Goal: Transaction & Acquisition: Obtain resource

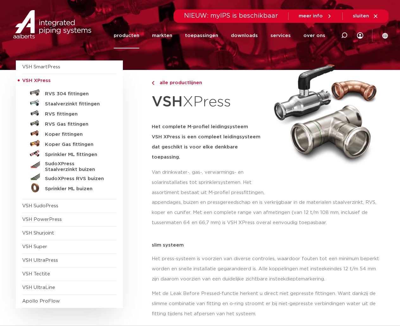
scroll to position [32, 0]
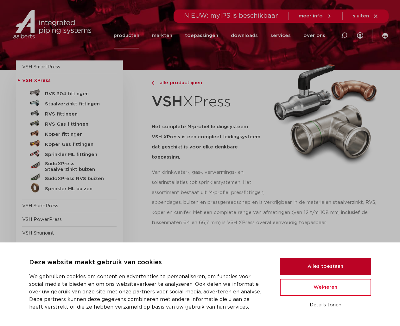
click at [342, 266] on button "Alles toestaan" at bounding box center [325, 266] width 91 height 17
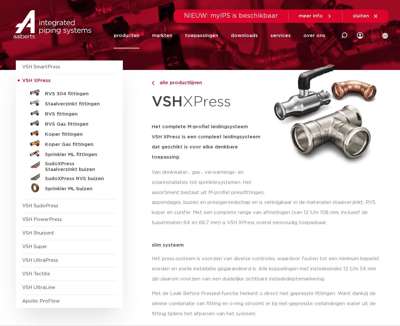
scroll to position [0, 0]
drag, startPoint x: 247, startPoint y: 37, endPoint x: 247, endPoint y: 40, distance: 3.2
click at [248, 36] on link "downloads" at bounding box center [244, 36] width 27 height 26
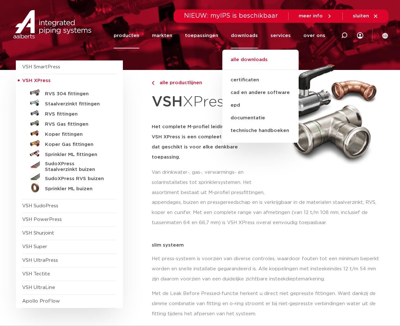
click at [248, 57] on link "alle downloads" at bounding box center [260, 63] width 76 height 14
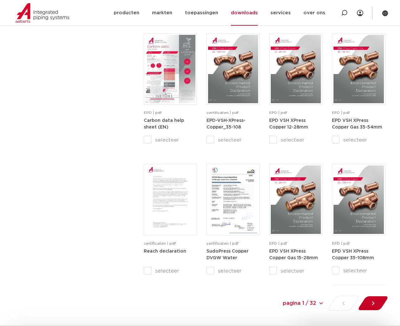
click at [375, 301] on icon at bounding box center [373, 303] width 6 height 6
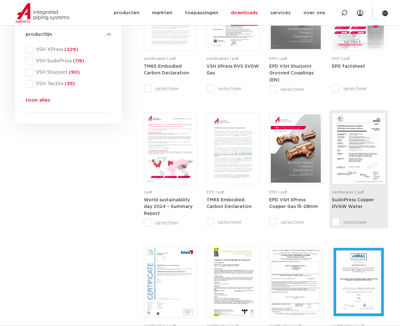
scroll to position [296, 0]
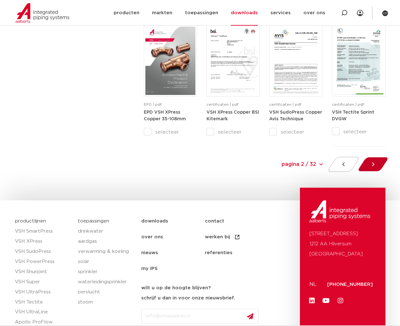
click at [365, 166] on div at bounding box center [373, 164] width 35 height 15
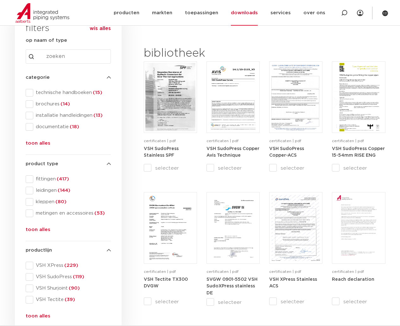
scroll to position [74, 0]
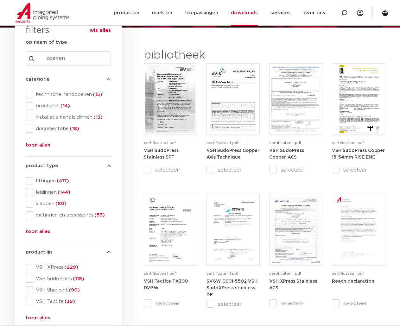
click at [33, 192] on span at bounding box center [30, 193] width 8 height 8
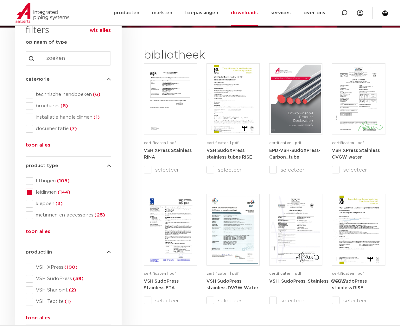
click at [30, 270] on span at bounding box center [30, 268] width 8 height 8
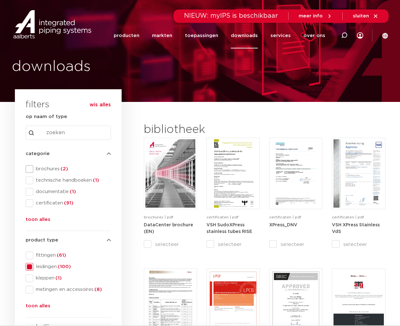
click at [30, 168] on span at bounding box center [30, 169] width 8 height 8
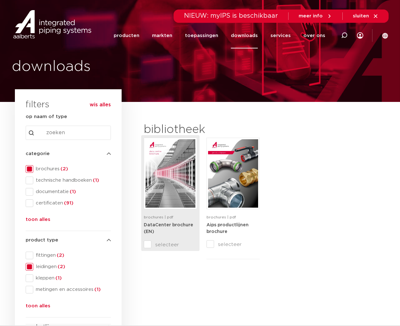
click at [176, 194] on img at bounding box center [170, 173] width 50 height 68
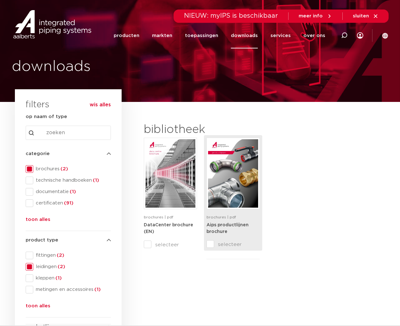
click at [238, 165] on img at bounding box center [233, 173] width 50 height 68
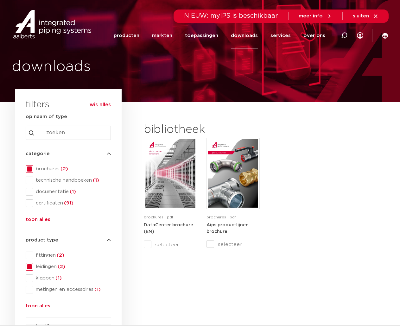
click at [28, 173] on span at bounding box center [30, 169] width 8 height 8
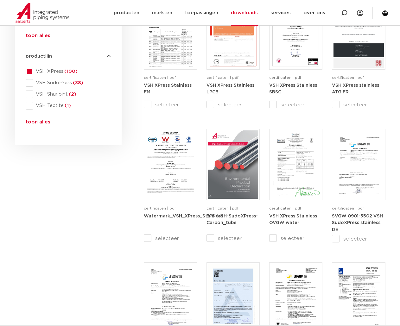
scroll to position [285, 0]
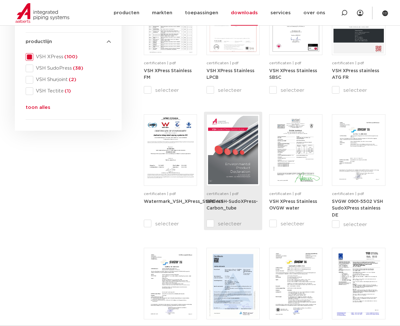
click at [245, 158] on img at bounding box center [233, 150] width 50 height 68
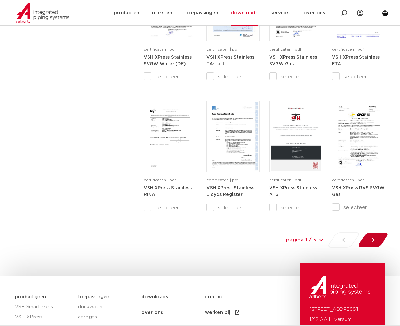
click at [381, 242] on div at bounding box center [373, 240] width 35 height 15
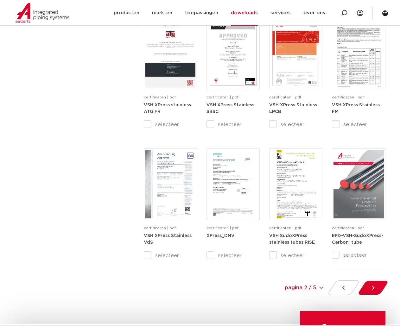
scroll to position [602, 0]
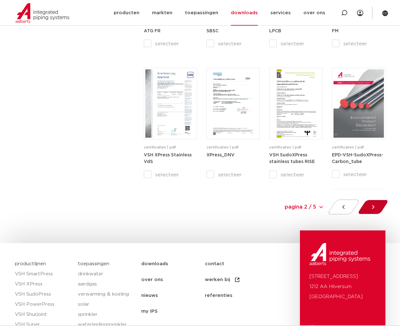
click at [371, 204] on icon at bounding box center [373, 207] width 6 height 6
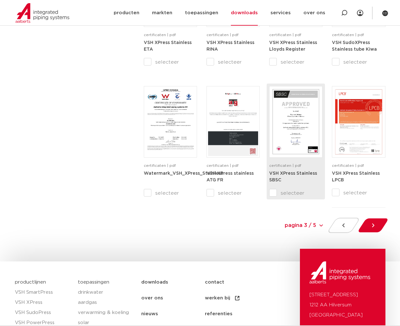
scroll to position [634, 0]
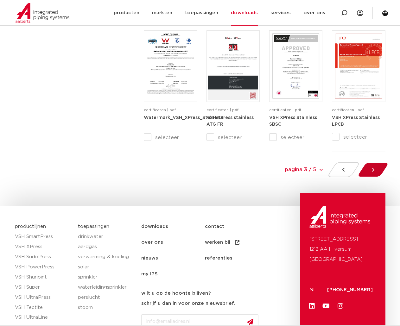
click at [368, 170] on div at bounding box center [373, 169] width 35 height 15
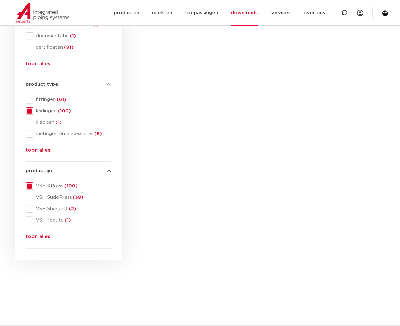
scroll to position [138, 0]
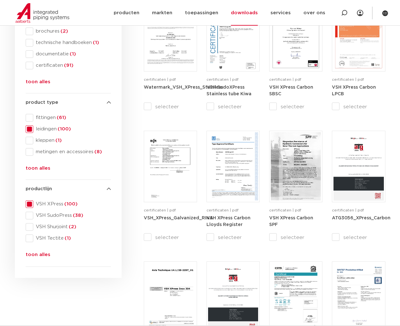
click at [40, 256] on button "toon alles" at bounding box center [38, 256] width 25 height 10
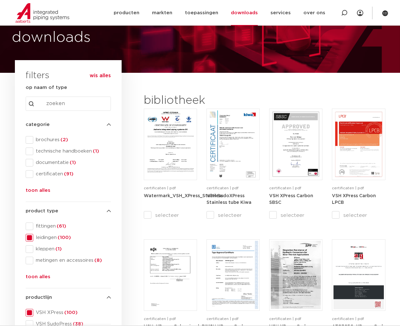
scroll to position [11, 0]
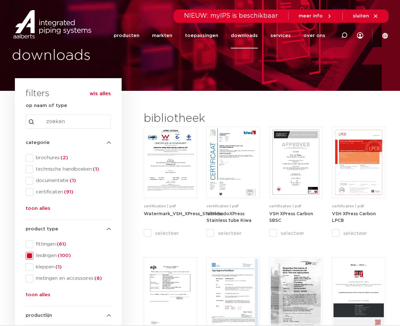
click at [41, 209] on button "toon alles" at bounding box center [38, 210] width 25 height 10
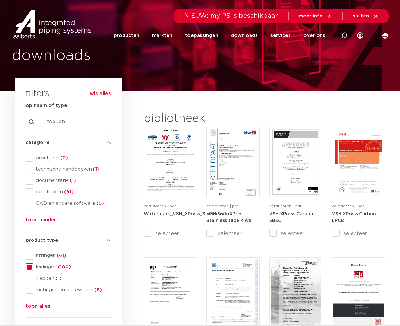
click at [32, 172] on span at bounding box center [30, 170] width 8 height 8
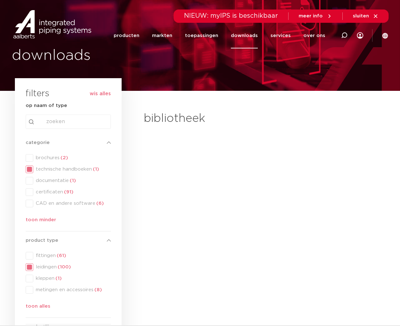
click at [30, 157] on div "categorie categorie brochures (2) technische handboeken (1) documentatie (1) ce…" at bounding box center [68, 182] width 85 height 87
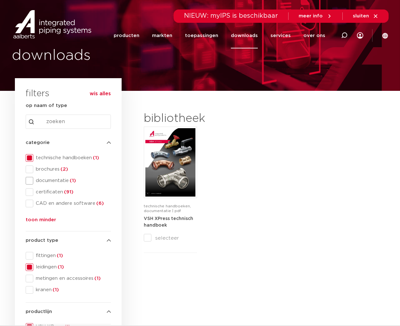
click at [32, 180] on span at bounding box center [30, 181] width 8 height 8
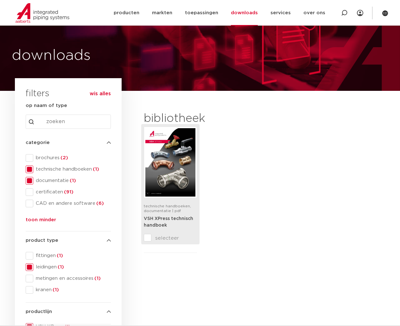
scroll to position [74, 0]
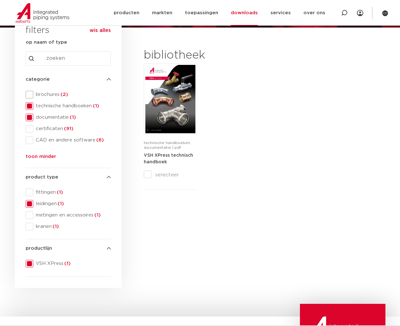
click at [28, 95] on span at bounding box center [30, 95] width 8 height 8
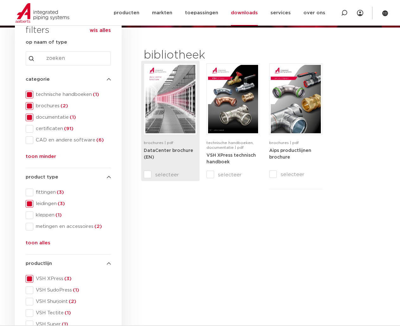
click at [191, 123] on img at bounding box center [170, 99] width 50 height 68
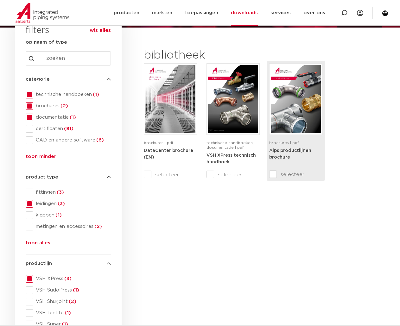
click at [279, 124] on img at bounding box center [296, 99] width 50 height 68
